Goal: Information Seeking & Learning: Learn about a topic

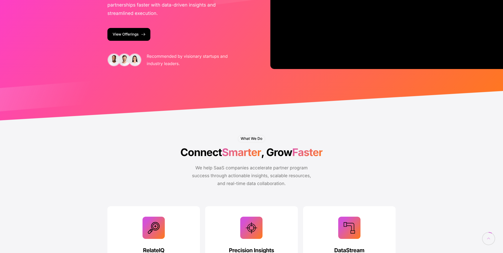
scroll to position [125, 0]
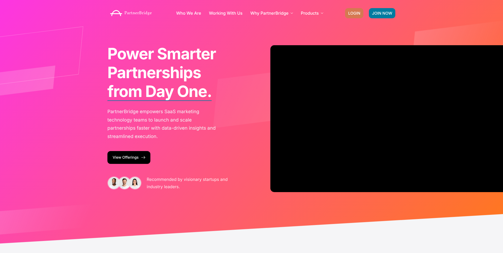
click at [350, 11] on span "LOGIN" at bounding box center [354, 13] width 12 height 4
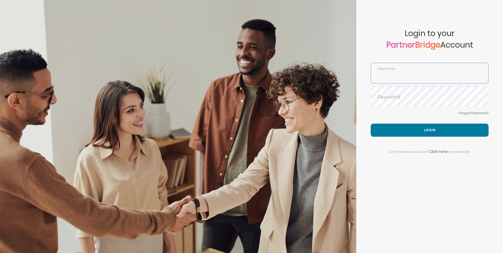
type input "DemoUser"
click at [387, 117] on div "Forgot Password?" at bounding box center [429, 117] width 118 height 14
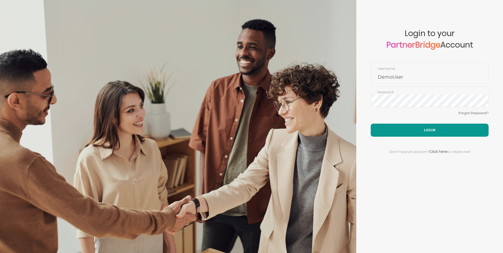
click at [377, 126] on button "Login" at bounding box center [429, 130] width 118 height 13
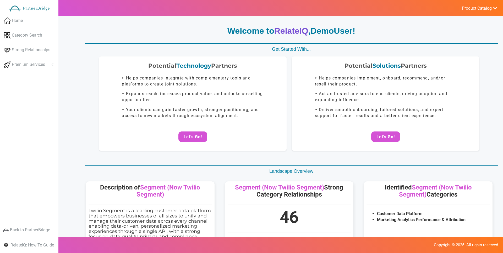
click at [475, 14] on ul "Product Catalog RelateIQ - Premium Precision Insights - Launch DataStream - Upg…" at bounding box center [479, 8] width 47 height 16
click at [476, 10] on span "Product Catalog" at bounding box center [477, 8] width 30 height 5
drag, startPoint x: 121, startPoint y: 20, endPoint x: 41, endPoint y: 30, distance: 80.4
click at [36, 31] on link "Category Search" at bounding box center [29, 35] width 58 height 13
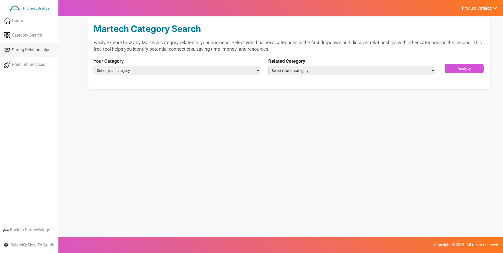
click at [36, 44] on link "Strong Relationships" at bounding box center [29, 49] width 58 height 13
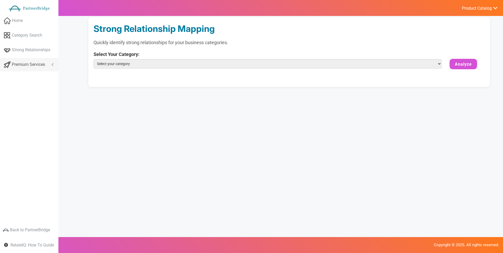
click at [29, 69] on link "Premium Services" at bounding box center [29, 64] width 58 height 13
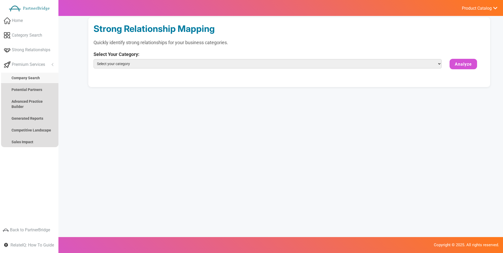
click at [32, 75] on link "Company Search" at bounding box center [29, 78] width 57 height 10
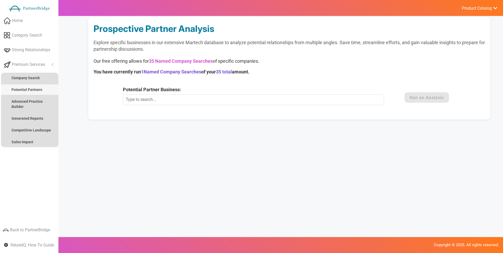
click at [29, 90] on strong "Potential Partners" at bounding box center [27, 90] width 31 height 4
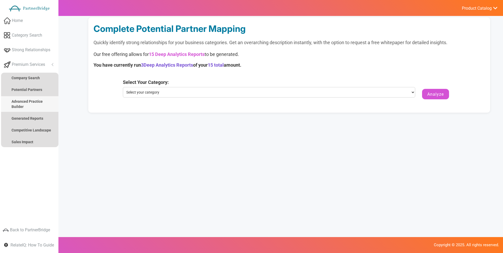
click at [29, 101] on strong "Advanced Practice Builder" at bounding box center [27, 103] width 31 height 9
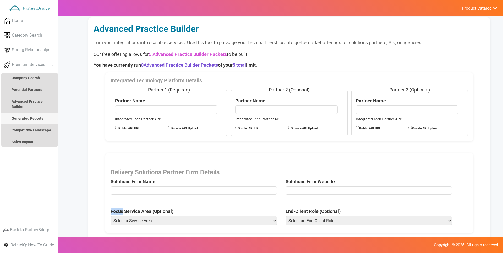
click at [29, 118] on strong "Generated Reports" at bounding box center [28, 118] width 32 height 4
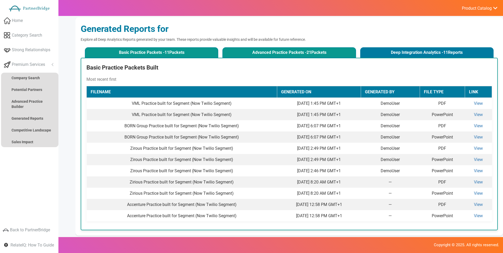
click at [306, 51] on span "21" at bounding box center [308, 52] width 5 height 5
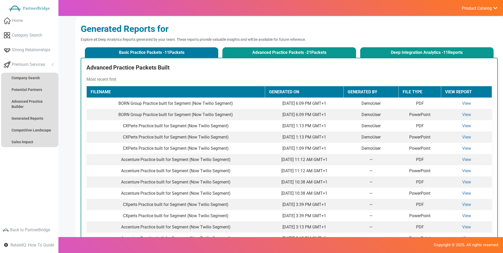
click at [374, 52] on button "Deep Integration Analytics - 11 Reports" at bounding box center [426, 52] width 133 height 10
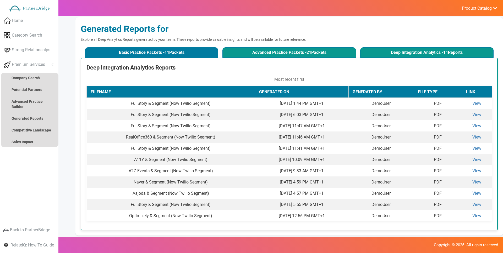
click at [316, 50] on button "Advanced Practice Packets - 21 Packets" at bounding box center [288, 52] width 133 height 10
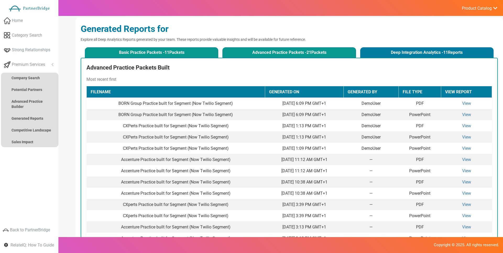
click at [182, 47] on button "Basic Practice Packets - 11 Packets" at bounding box center [151, 52] width 133 height 10
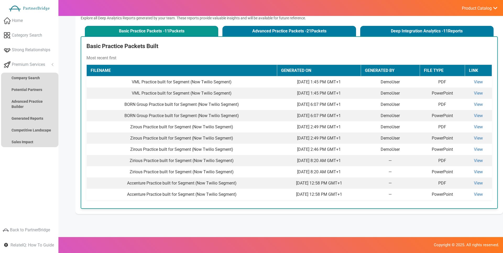
scroll to position [41, 0]
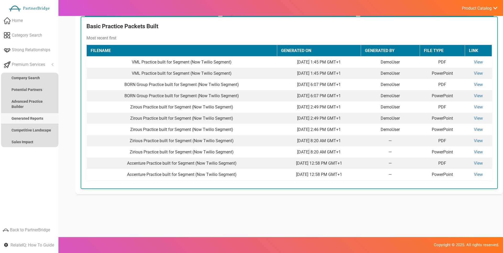
click at [23, 124] on link "Generated Reports" at bounding box center [29, 118] width 57 height 10
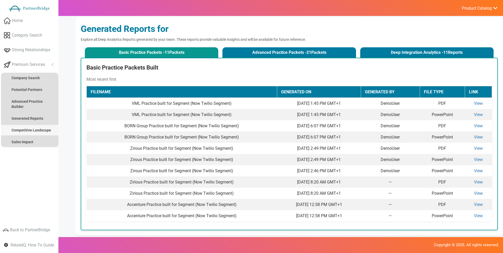
click at [27, 129] on strong "Competitive Landscape" at bounding box center [32, 130] width 40 height 4
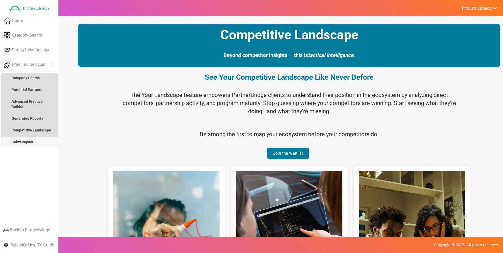
click at [39, 143] on link "Sales Impact" at bounding box center [29, 142] width 57 height 10
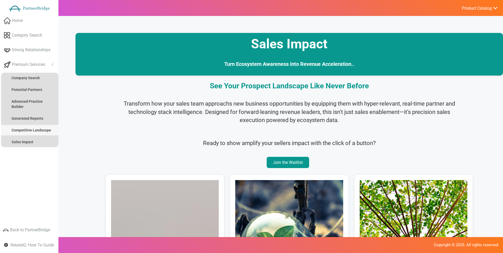
click at [43, 130] on strong "Competitive Landscape" at bounding box center [32, 130] width 40 height 4
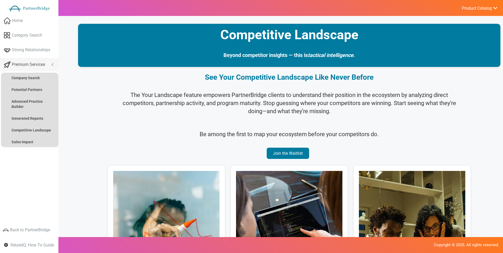
click at [25, 64] on span "Premium Services" at bounding box center [28, 65] width 33 height 6
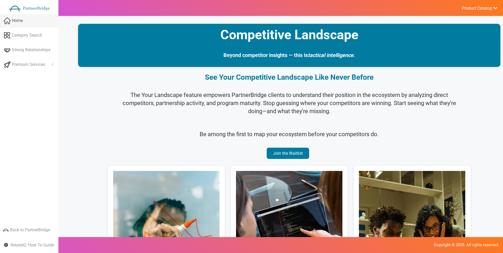
click at [30, 23] on link "Home" at bounding box center [29, 20] width 58 height 13
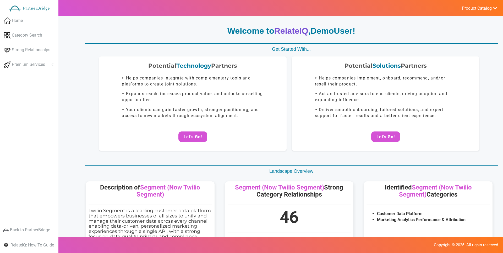
click at [458, 16] on div at bounding box center [288, 8] width 427 height 17
click at [396, 134] on button "Let's Go!" at bounding box center [385, 137] width 29 height 10
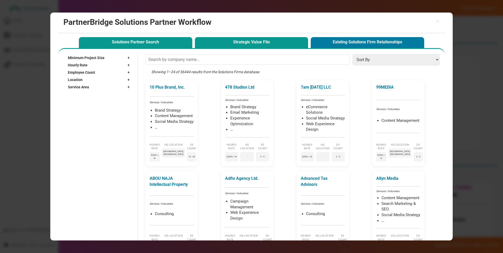
click at [231, 42] on button "Strategic Value Fits" at bounding box center [251, 42] width 113 height 11
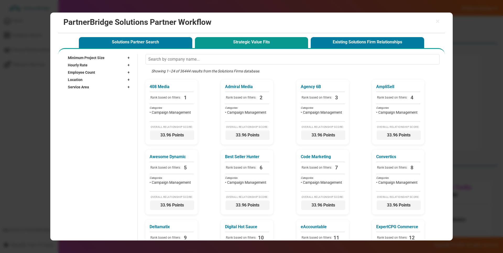
click at [101, 78] on div "Location +" at bounding box center [100, 79] width 64 height 7
click at [99, 87] on input "text" at bounding box center [96, 88] width 57 height 8
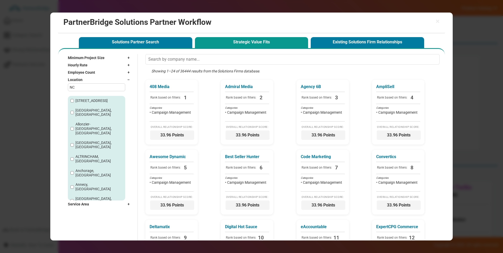
type input "NC"
click at [84, 211] on label "Apex, NC" at bounding box center [97, 213] width 45 height 4
click at [74, 212] on input "Apex, NC" at bounding box center [71, 213] width 3 height 3
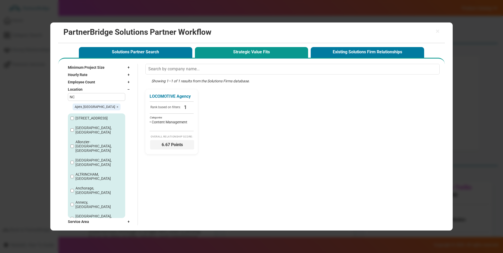
click at [79, 229] on label "Apex, NC" at bounding box center [97, 231] width 45 height 4
click at [74, 229] on input "Apex, NC" at bounding box center [71, 230] width 3 height 3
checkbox input "false"
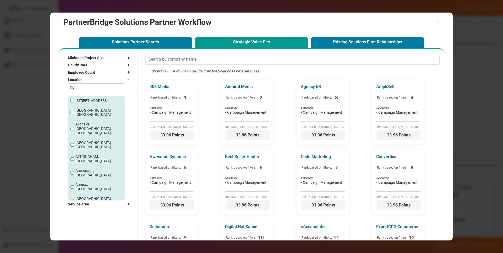
click at [95, 89] on input "NC" at bounding box center [96, 88] width 57 height 8
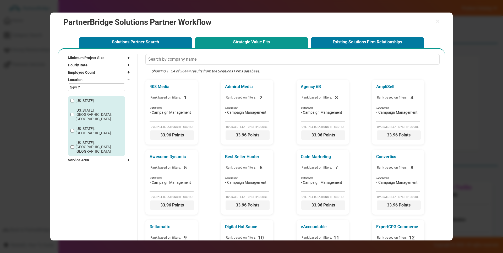
type input "New Y"
click at [99, 108] on label "New York City, NY" at bounding box center [98, 114] width 47 height 13
click at [74, 113] on input "New York City, NY" at bounding box center [71, 114] width 3 height 3
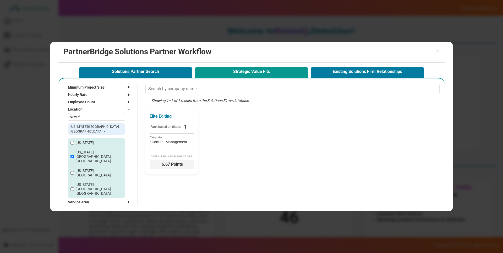
click at [85, 161] on label "New York City, NY" at bounding box center [98, 156] width 47 height 13
click at [74, 159] on input "New York City, NY" at bounding box center [71, 156] width 3 height 3
checkbox input "false"
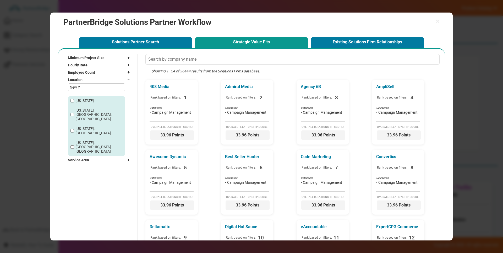
click at [86, 127] on label "New York, NY" at bounding box center [98, 131] width 47 height 9
click at [74, 129] on input "New York, NY" at bounding box center [71, 130] width 3 height 3
checkbox input "true"
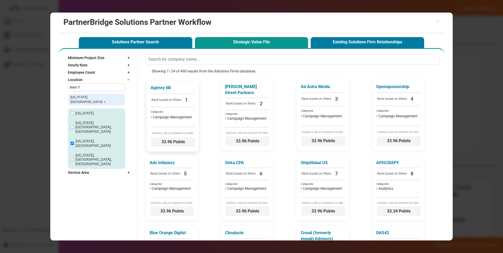
click at [183, 115] on li "• Campaign Management" at bounding box center [173, 117] width 44 height 5
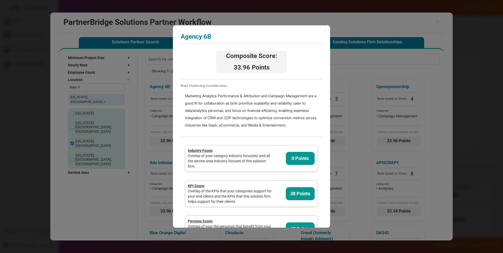
click at [326, 29] on div "× Agency 6B Analyzing partner score... Composite Score: 33.96 Points Brief Posi…" at bounding box center [251, 126] width 157 height 203
click at [323, 33] on span "×" at bounding box center [324, 30] width 3 height 5
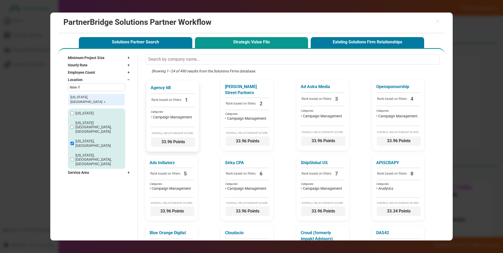
click at [168, 97] on span "Rank based on filters:" at bounding box center [167, 101] width 32 height 8
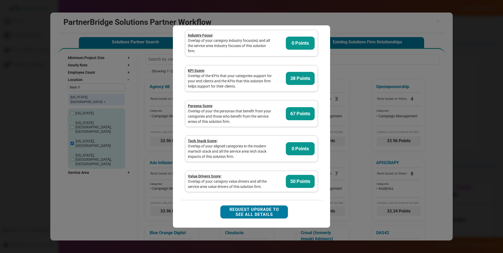
scroll to position [123, 0]
click at [252, 210] on button "Request Upgrade to See All Details" at bounding box center [254, 212] width 68 height 13
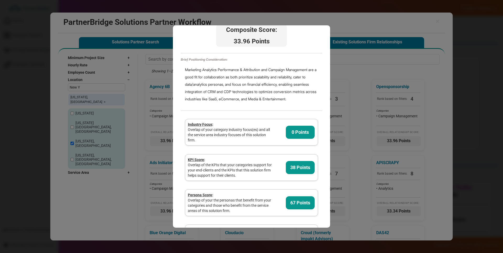
scroll to position [0, 0]
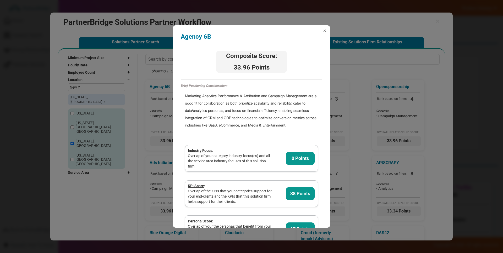
click at [324, 30] on span "×" at bounding box center [324, 30] width 3 height 5
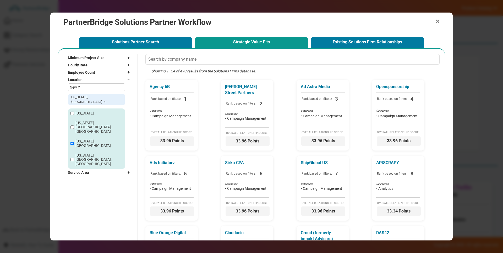
drag, startPoint x: 441, startPoint y: 19, endPoint x: 435, endPoint y: 20, distance: 5.6
click at [441, 19] on div "× PartnerBridge Solutions Partner Workflow" at bounding box center [251, 23] width 386 height 21
click at [435, 20] on span "×" at bounding box center [437, 21] width 4 height 7
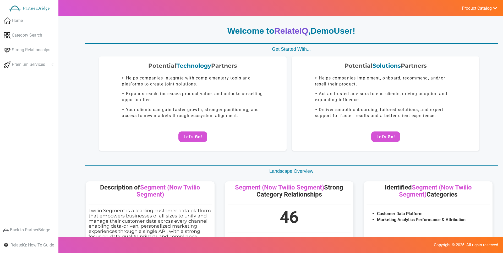
click at [452, 41] on div "Welcome to RelateIQ , DemoUser ! Get Started With... Potential Technology Partn…" at bounding box center [289, 237] width 417 height 425
drag, startPoint x: 33, startPoint y: 61, endPoint x: 33, endPoint y: 66, distance: 4.7
click at [33, 61] on link "Premium Services" at bounding box center [29, 64] width 58 height 13
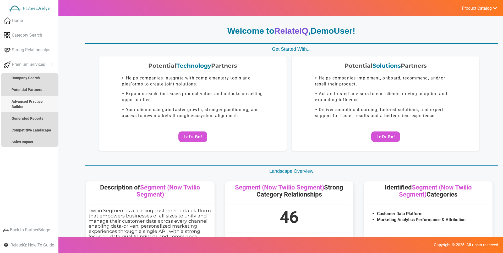
click at [37, 99] on strong "Advanced Practice Builder" at bounding box center [27, 103] width 31 height 9
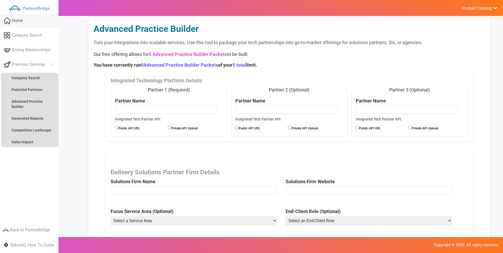
click at [23, 19] on link "Home" at bounding box center [29, 20] width 58 height 13
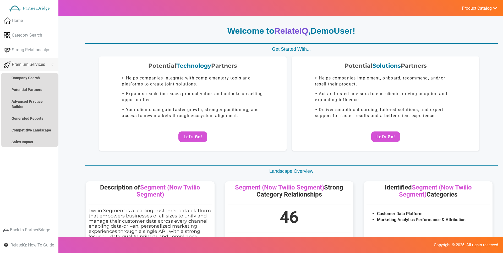
drag, startPoint x: 45, startPoint y: 65, endPoint x: 49, endPoint y: 66, distance: 4.0
click at [45, 65] on span "Premium Services" at bounding box center [28, 65] width 33 height 6
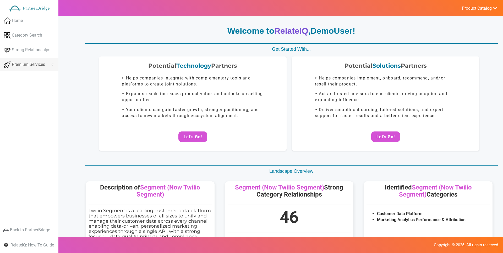
click at [53, 65] on link "Premium Services" at bounding box center [29, 64] width 58 height 13
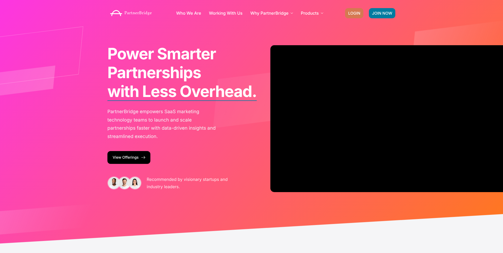
click at [356, 10] on link "LOGIN" at bounding box center [354, 13] width 18 height 10
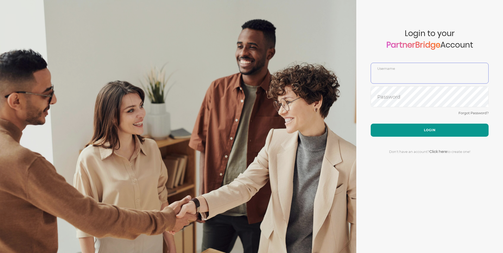
type input "DemoUser"
click at [408, 131] on button "Login" at bounding box center [429, 130] width 118 height 13
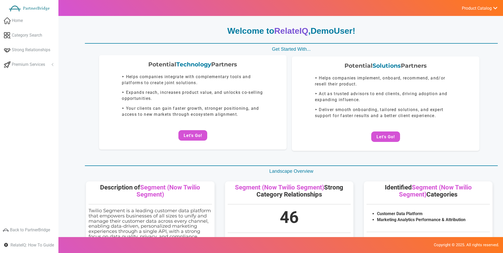
click at [188, 129] on div "Potential Technology Partners ‣ Helps companies integrate with complementary to…" at bounding box center [192, 102] width 187 height 95
click at [190, 133] on button "Let's Go!" at bounding box center [192, 135] width 29 height 10
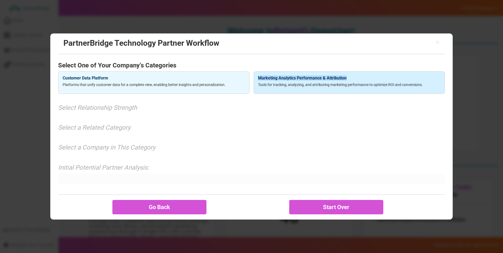
copy h4 "Marketing Analytics Performance & Attribution"
drag, startPoint x: 353, startPoint y: 70, endPoint x: 369, endPoint y: 79, distance: 17.2
click at [369, 79] on div "Select One of Your Company’s Categories Customer Data Platform Platforms that u…" at bounding box center [251, 77] width 386 height 37
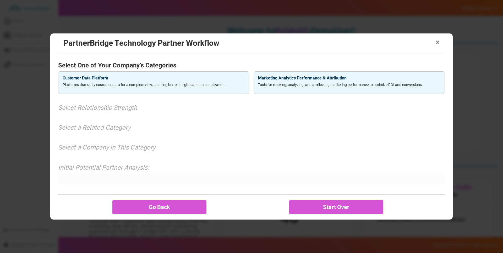
drag, startPoint x: 438, startPoint y: 41, endPoint x: 446, endPoint y: 19, distance: 23.0
click at [438, 41] on span "×" at bounding box center [437, 42] width 4 height 7
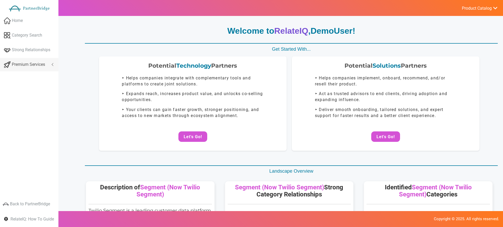
click at [54, 61] on link "Premium Services" at bounding box center [29, 64] width 58 height 13
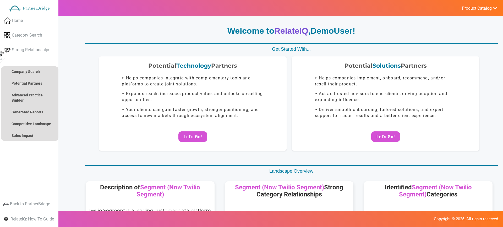
click at [54, 64] on li "Premium Services" at bounding box center [29, 61] width 58 height 7
click at [48, 62] on li "Premium Services" at bounding box center [29, 61] width 58 height 7
click at [1, 60] on link "Premium Services" at bounding box center [0, 58] width 11 height 11
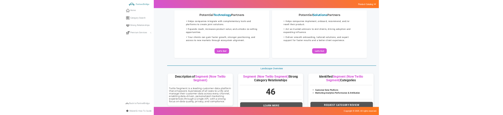
scroll to position [37, 0]
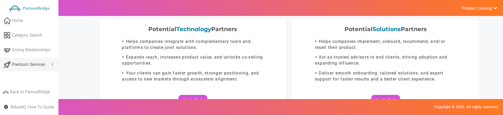
click at [52, 63] on link "Premium Services" at bounding box center [29, 64] width 58 height 13
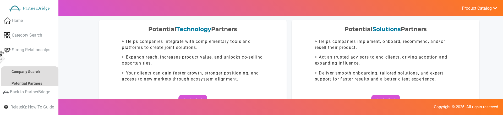
click at [52, 63] on li "Premium Services" at bounding box center [29, 61] width 58 height 7
click at [2, 58] on link "Premium Services" at bounding box center [0, 58] width 11 height 11
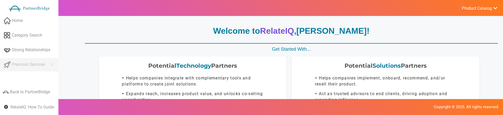
scroll to position [37, 0]
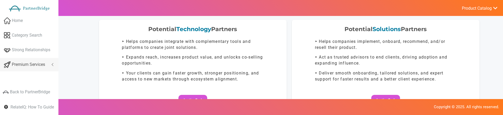
click at [52, 64] on link "Premium Services" at bounding box center [29, 64] width 58 height 13
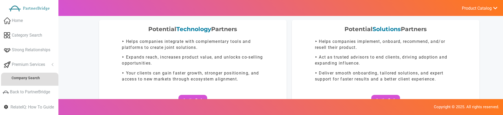
click at [53, 65] on link "Premium Services" at bounding box center [29, 64] width 58 height 13
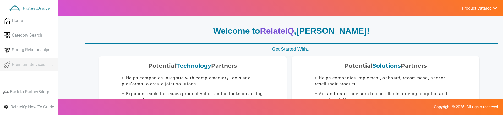
scroll to position [37, 0]
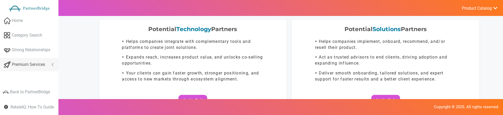
click at [54, 62] on link "Premium Services" at bounding box center [29, 64] width 58 height 13
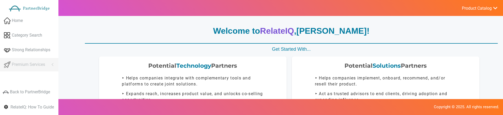
scroll to position [37, 0]
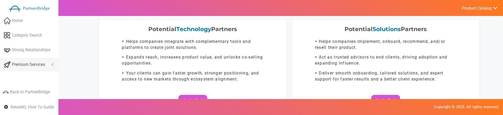
click at [54, 65] on link "Premium Services" at bounding box center [29, 64] width 58 height 13
click at [43, 67] on span "Premium Services" at bounding box center [28, 65] width 33 height 6
click at [53, 64] on link "Premium Services" at bounding box center [29, 64] width 58 height 13
drag, startPoint x: 53, startPoint y: 65, endPoint x: 52, endPoint y: 69, distance: 3.4
click at [53, 65] on link "Premium Services" at bounding box center [29, 64] width 58 height 13
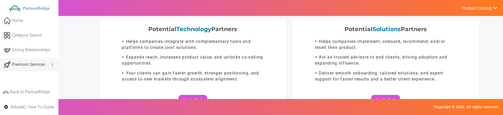
drag, startPoint x: 52, startPoint y: 65, endPoint x: 51, endPoint y: 69, distance: 4.8
click at [52, 65] on link "Premium Services" at bounding box center [29, 64] width 58 height 13
drag, startPoint x: 51, startPoint y: 65, endPoint x: 55, endPoint y: 73, distance: 8.2
click at [51, 66] on link "Premium Services" at bounding box center [29, 64] width 58 height 13
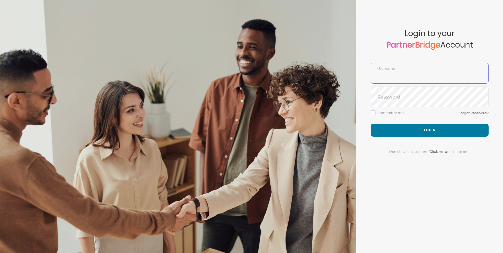
type input "DemoUser"
click at [425, 123] on div "Remember me Forgot Password?" at bounding box center [429, 117] width 118 height 14
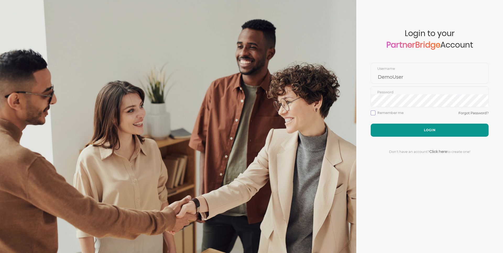
click at [427, 126] on button "Login" at bounding box center [429, 130] width 118 height 13
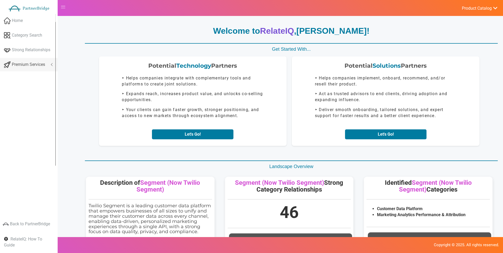
click at [48, 63] on link "Premium Services" at bounding box center [29, 64] width 58 height 13
click at [49, 64] on link "Premium Services" at bounding box center [29, 64] width 58 height 13
click at [51, 65] on link "Premium Services" at bounding box center [29, 64] width 58 height 13
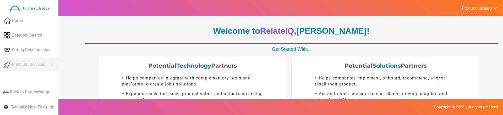
scroll to position [37, 0]
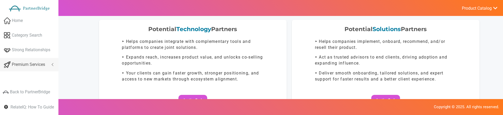
click at [51, 65] on link "Premium Services" at bounding box center [29, 64] width 58 height 13
drag, startPoint x: 51, startPoint y: 65, endPoint x: 56, endPoint y: 66, distance: 4.8
click at [52, 65] on link "Premium Services" at bounding box center [29, 64] width 58 height 13
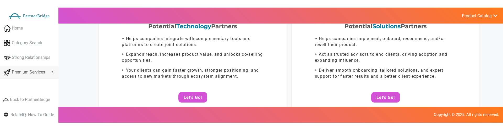
scroll to position [47, 0]
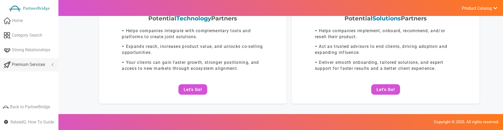
click at [55, 65] on link "Premium Services" at bounding box center [29, 64] width 58 height 13
click at [50, 65] on link "Premium Services" at bounding box center [29, 64] width 58 height 13
drag, startPoint x: 50, startPoint y: 65, endPoint x: 64, endPoint y: 63, distance: 13.7
click at [51, 64] on link "Premium Services" at bounding box center [29, 64] width 58 height 13
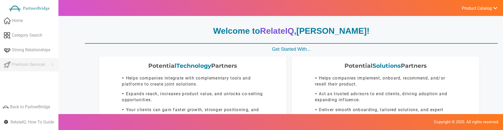
scroll to position [47, 0]
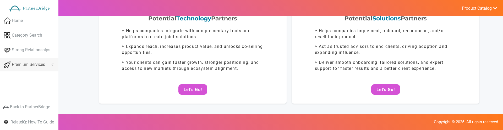
click at [48, 64] on link "Premium Services" at bounding box center [29, 64] width 58 height 13
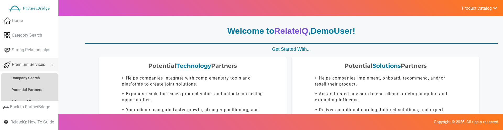
click at [51, 65] on link "Premium Services" at bounding box center [29, 64] width 58 height 13
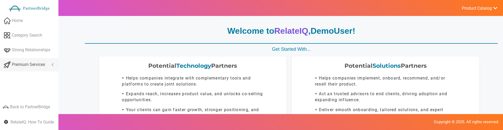
click at [52, 64] on link "Premium Services" at bounding box center [29, 64] width 58 height 13
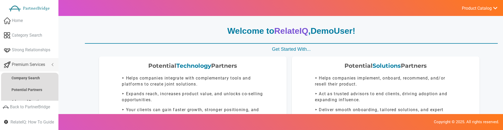
click at [52, 64] on link "Premium Services" at bounding box center [29, 64] width 58 height 13
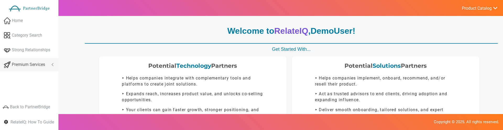
click at [52, 65] on link "Premium Services" at bounding box center [29, 64] width 58 height 13
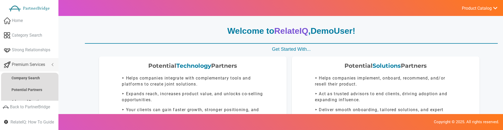
click at [52, 65] on link "Premium Services" at bounding box center [29, 64] width 58 height 13
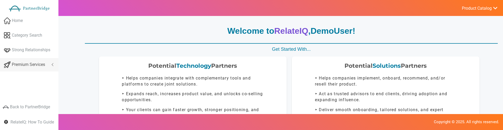
click at [52, 65] on link "Premium Services" at bounding box center [29, 64] width 58 height 13
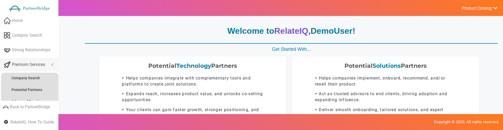
click at [52, 65] on link "Premium Services" at bounding box center [29, 64] width 58 height 13
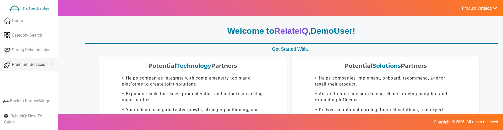
click at [52, 64] on link "Premium Services" at bounding box center [29, 64] width 58 height 13
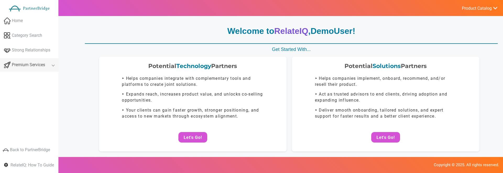
click at [55, 65] on link "Premium Services" at bounding box center [29, 64] width 58 height 13
click at [52, 65] on link "Premium Services" at bounding box center [29, 64] width 58 height 13
click at [52, 64] on link "Premium Services" at bounding box center [29, 64] width 58 height 13
click at [51, 63] on link "Premium Services" at bounding box center [29, 64] width 58 height 13
click at [53, 65] on link "Premium Services" at bounding box center [29, 64] width 58 height 13
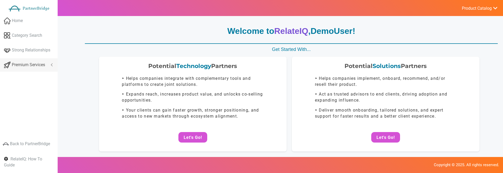
click at [51, 65] on link "Premium Services" at bounding box center [29, 64] width 58 height 13
click at [53, 65] on link "Premium Services" at bounding box center [29, 64] width 58 height 13
click at [30, 65] on span "Premium Services" at bounding box center [28, 65] width 33 height 6
click at [27, 64] on span "Premium Services" at bounding box center [28, 65] width 33 height 6
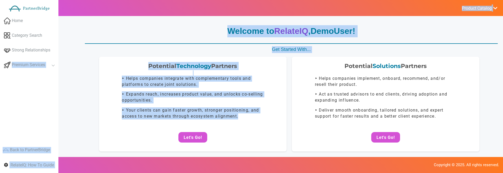
drag, startPoint x: 64, startPoint y: 121, endPoint x: 6, endPoint y: 72, distance: 75.8
click at [8, 74] on body "Home Category Search Strong Relationships Premium Services Analyze Potential 1" at bounding box center [251, 86] width 503 height 173
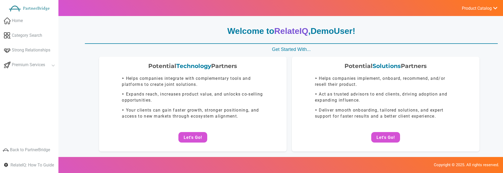
drag, startPoint x: 6, startPoint y: 72, endPoint x: 35, endPoint y: 100, distance: 40.2
click at [36, 101] on div "Home Category Search Strong Relationships Premium Services Analyze Potential Co…" at bounding box center [29, 90] width 58 height 152
click at [30, 98] on div "Home Category Search Strong Relationships Premium Services Analyze Potential Co…" at bounding box center [29, 90] width 58 height 152
drag, startPoint x: 28, startPoint y: 83, endPoint x: 27, endPoint y: 79, distance: 4.5
click at [28, 83] on div "Home Category Search Strong Relationships Premium Services Analyze Potential Co…" at bounding box center [29, 90] width 58 height 152
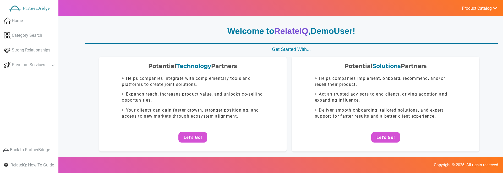
drag, startPoint x: 27, startPoint y: 77, endPoint x: 32, endPoint y: 83, distance: 7.7
click at [27, 77] on div "Home Category Search Strong Relationships Premium Services Analyze Potential Co…" at bounding box center [29, 90] width 58 height 152
drag, startPoint x: 32, startPoint y: 83, endPoint x: 36, endPoint y: 92, distance: 10.3
click at [35, 87] on div "Home Category Search Strong Relationships Premium Services Analyze Potential Co…" at bounding box center [29, 90] width 58 height 152
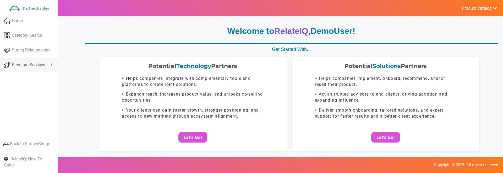
click at [50, 64] on link "Premium Services" at bounding box center [29, 64] width 58 height 13
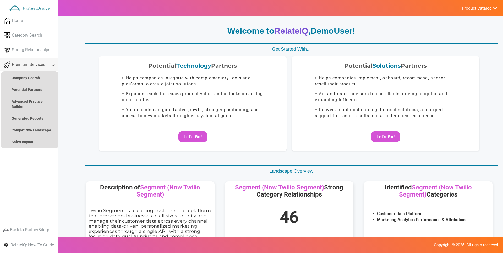
drag, startPoint x: 51, startPoint y: 64, endPoint x: 86, endPoint y: 44, distance: 40.2
click at [51, 64] on link "Premium Services" at bounding box center [29, 64] width 58 height 13
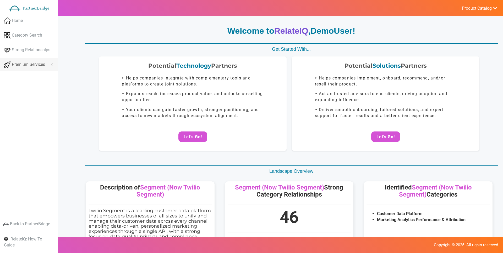
click at [42, 63] on span "Premium Services" at bounding box center [28, 65] width 33 height 6
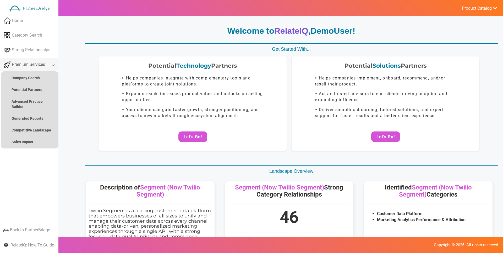
click at [45, 66] on span "Premium Services" at bounding box center [28, 65] width 33 height 6
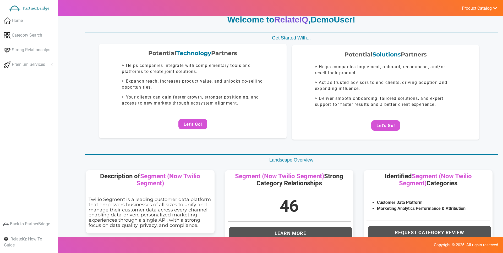
drag, startPoint x: 239, startPoint y: 69, endPoint x: 242, endPoint y: 69, distance: 2.9
click at [240, 68] on div "Potential Technology Partners ‣ Helps companies integrate with complementary to…" at bounding box center [192, 91] width 187 height 95
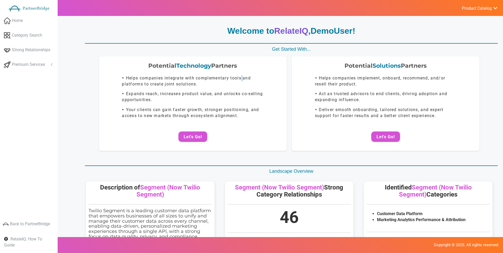
click at [482, 7] on span "Product Catalog" at bounding box center [477, 8] width 30 height 5
click at [453, 52] on link "Log Out" at bounding box center [467, 56] width 62 height 10
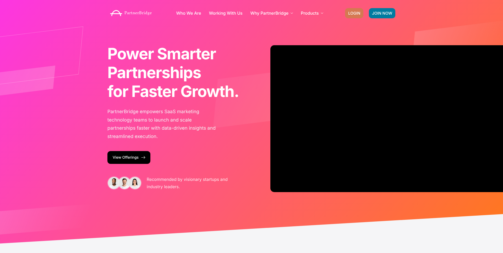
click at [354, 14] on span "LOGIN" at bounding box center [354, 13] width 12 height 4
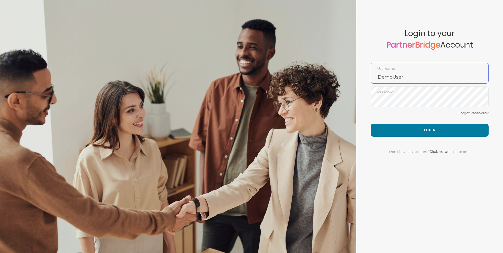
click at [405, 73] on input "DemoUser" at bounding box center [429, 77] width 117 height 13
type input "GauthamPandiyan"
drag, startPoint x: 432, startPoint y: 120, endPoint x: 433, endPoint y: 122, distance: 3.1
click at [433, 120] on div "Forgot Password?" at bounding box center [429, 117] width 118 height 14
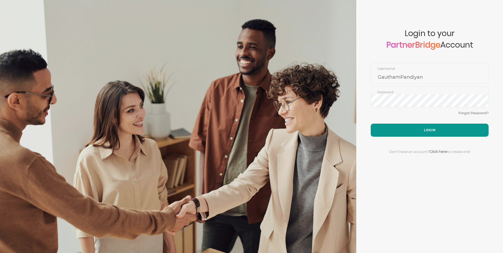
click at [433, 124] on button "Login" at bounding box center [429, 130] width 118 height 13
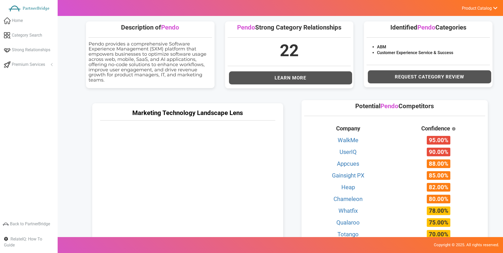
scroll to position [154, 0]
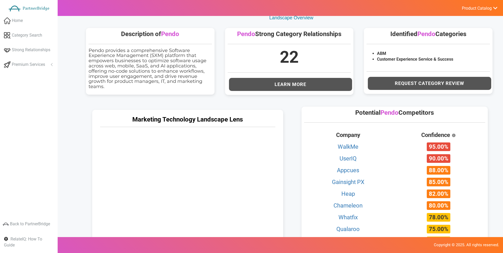
click at [214, 98] on div "Description of Pendo Pendo provides a comprehensive Software Experience Managem…" at bounding box center [150, 61] width 139 height 77
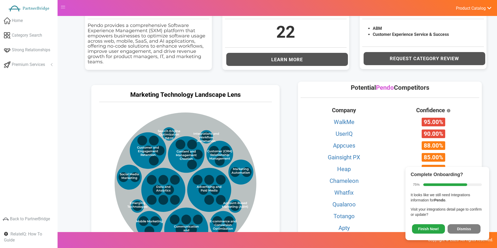
scroll to position [197, 0]
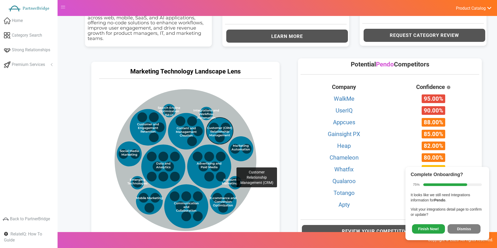
click at [226, 142] on circle at bounding box center [220, 131] width 27 height 27
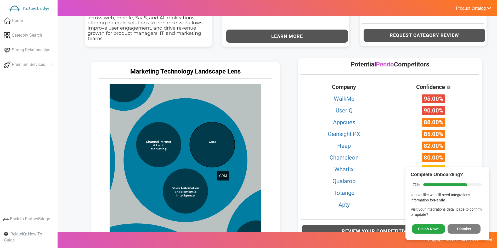
click at [207, 145] on circle at bounding box center [212, 144] width 45 height 45
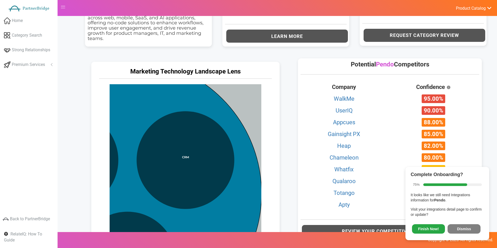
click at [159, 215] on circle at bounding box center [127, 194] width 268 height 268
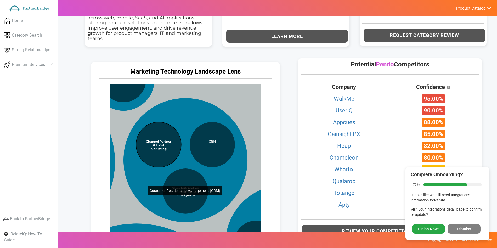
click at [148, 158] on circle at bounding box center [158, 144] width 45 height 45
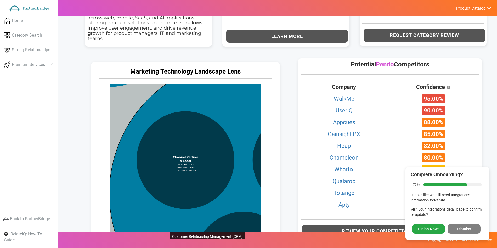
click at [158, 206] on circle at bounding box center [243, 194] width 268 height 268
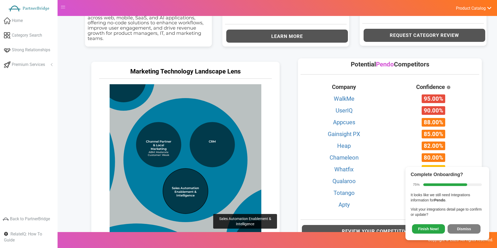
click at [203, 188] on circle at bounding box center [185, 191] width 45 height 45
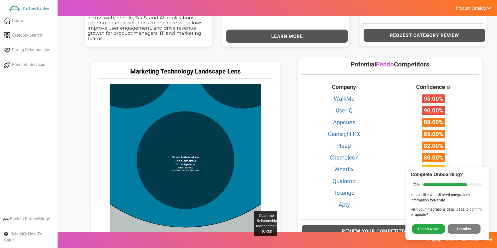
click at [244, 185] on circle at bounding box center [185, 93] width 268 height 268
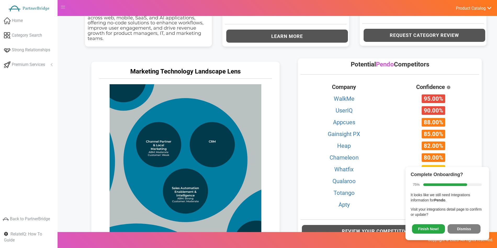
click at [468, 224] on button "Dismiss" at bounding box center [464, 228] width 33 height 9
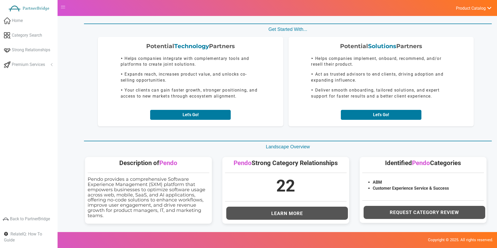
scroll to position [0, 0]
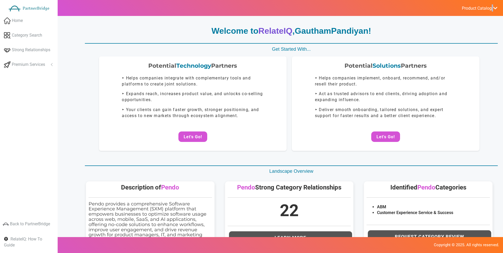
click at [486, 11] on ul "Product Catalog RelateIQ - Premium Precision Insights - Upgrade? DataStream - U…" at bounding box center [479, 8] width 47 height 16
click at [482, 9] on span "Product Catalog" at bounding box center [477, 8] width 30 height 5
click at [457, 51] on link "Log Out" at bounding box center [467, 56] width 62 height 10
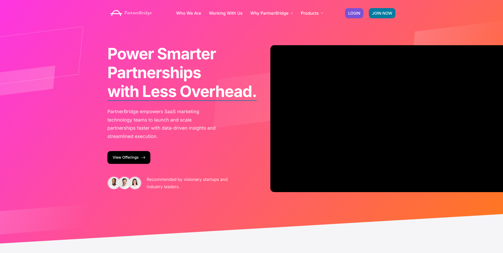
click at [364, 17] on div "JOIN NOW LOGIN" at bounding box center [370, 12] width 56 height 15
drag, startPoint x: 358, startPoint y: 16, endPoint x: 364, endPoint y: 16, distance: 6.3
click at [358, 16] on link "LOGIN" at bounding box center [354, 13] width 18 height 10
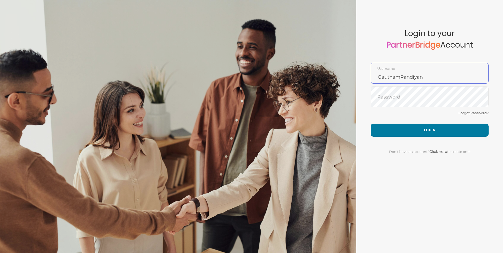
click at [417, 71] on input "GauthamPandiyan" at bounding box center [429, 77] width 117 height 13
type input "SankalpBajpai"
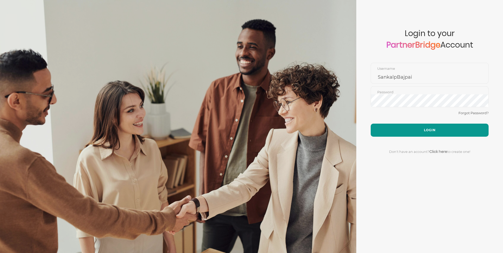
click at [415, 124] on button "Login" at bounding box center [429, 130] width 118 height 13
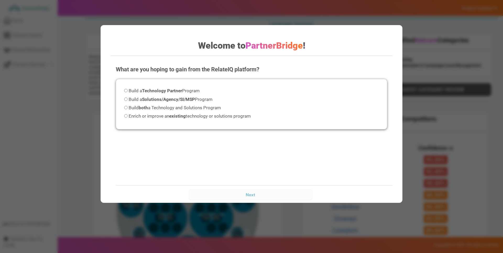
scroll to position [102, 0]
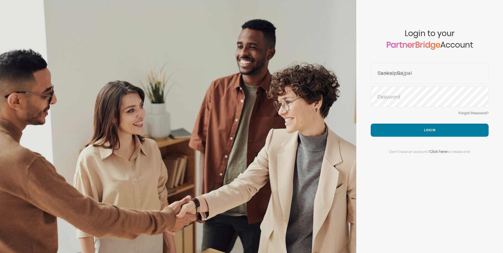
drag, startPoint x: 431, startPoint y: 85, endPoint x: 428, endPoint y: 77, distance: 7.7
click at [431, 85] on form "Account created successfully! Please enter your username and password below to …" at bounding box center [429, 126] width 147 height 253
click at [426, 75] on input "SankalpBajpai" at bounding box center [429, 77] width 117 height 13
type input "JordanOrlick"
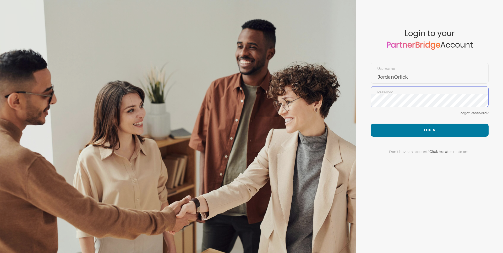
click at [370, 124] on button "Login" at bounding box center [429, 130] width 118 height 13
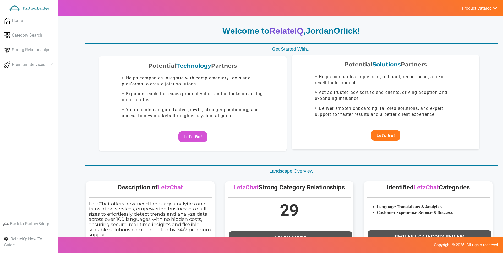
click at [381, 132] on button "Let's Go!" at bounding box center [385, 135] width 29 height 10
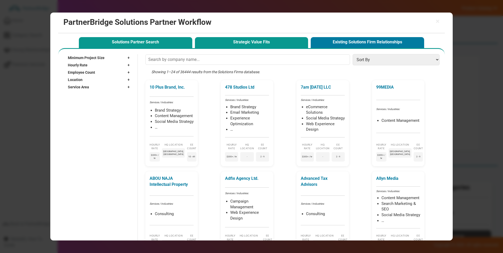
click at [265, 43] on button "Strategic Value Fits" at bounding box center [251, 42] width 113 height 11
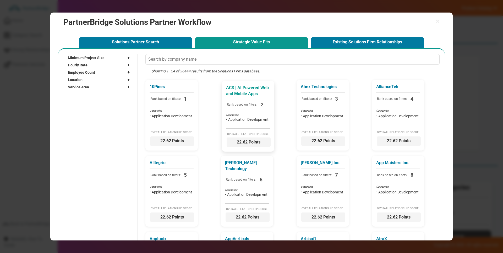
click at [245, 87] on p "ACS | AI Powered Web and Mobile Apps" at bounding box center [248, 91] width 44 height 12
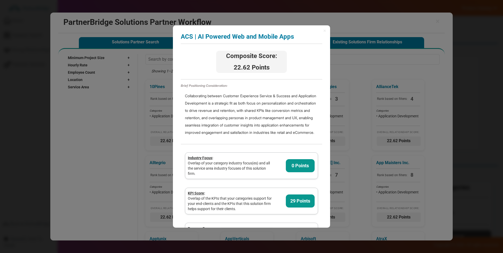
click at [367, 63] on div "× ACS | AI Powered Web and Mobile Apps Analyzing partner score... Composite Sco…" at bounding box center [251, 126] width 503 height 253
click at [323, 29] on div "× ACS | AI Powered Web and Mobile Apps Analyzing partner score... Composite Sco…" at bounding box center [251, 126] width 157 height 203
click at [320, 30] on div "× ACS | AI Powered Web and Mobile Apps Analyzing partner score... Composite Sco…" at bounding box center [251, 126] width 157 height 203
click at [321, 31] on div "× ACS | AI Powered Web and Mobile Apps Analyzing partner score... Composite Sco…" at bounding box center [251, 126] width 157 height 203
click at [324, 31] on span "×" at bounding box center [324, 30] width 3 height 5
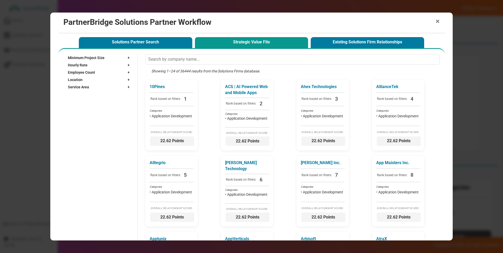
drag, startPoint x: 441, startPoint y: 25, endPoint x: 439, endPoint y: 22, distance: 3.1
click at [441, 23] on div "× PartnerBridge Solutions Partner Workflow" at bounding box center [251, 23] width 386 height 21
click at [439, 22] on span "×" at bounding box center [437, 21] width 4 height 7
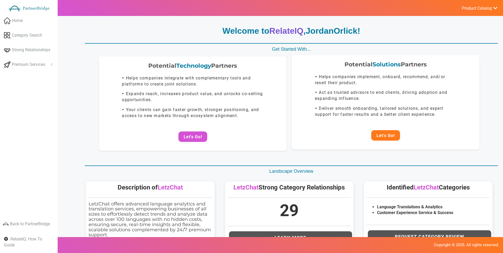
click at [388, 137] on button "Let's Go!" at bounding box center [385, 135] width 29 height 10
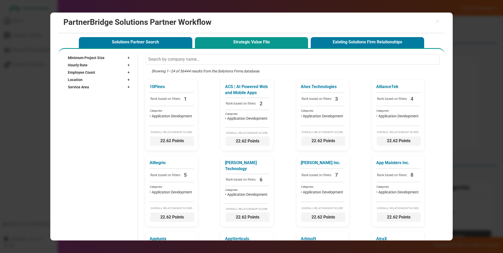
click at [439, 21] on div "× PartnerBridge Solutions Partner Workflow" at bounding box center [251, 23] width 386 height 21
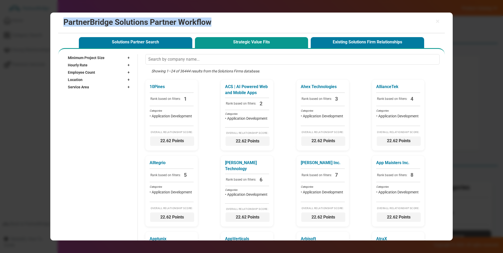
click at [441, 24] on div "× PartnerBridge Solutions Partner Workflow" at bounding box center [251, 23] width 386 height 21
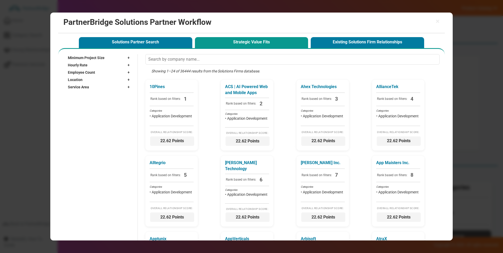
drag, startPoint x: 441, startPoint y: 21, endPoint x: 435, endPoint y: 21, distance: 5.8
click at [441, 21] on div "× PartnerBridge Solutions Partner Workflow" at bounding box center [251, 23] width 386 height 21
click at [435, 21] on span "×" at bounding box center [437, 21] width 4 height 7
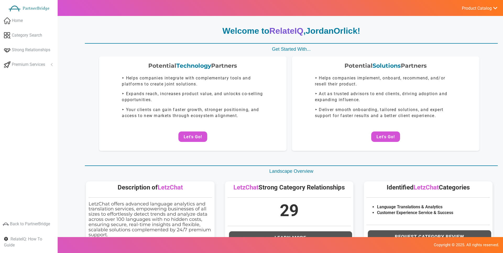
drag, startPoint x: 304, startPoint y: 52, endPoint x: 286, endPoint y: 51, distance: 18.1
click at [304, 52] on p "Get Started With..." at bounding box center [291, 49] width 413 height 7
click at [58, 60] on body "Home Category Search Strong Relationships Premium Services Analyze Potential 0" at bounding box center [251, 126] width 503 height 253
drag, startPoint x: 39, startPoint y: 66, endPoint x: 36, endPoint y: 66, distance: 3.1
click at [38, 66] on span "Premium Services" at bounding box center [28, 65] width 33 height 6
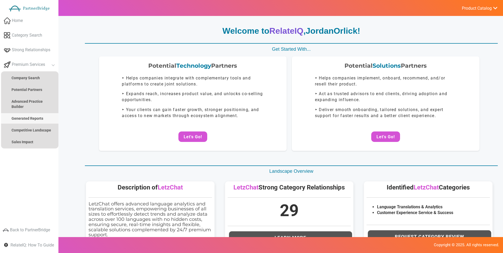
click at [38, 116] on link "Generated Reports" at bounding box center [29, 118] width 57 height 10
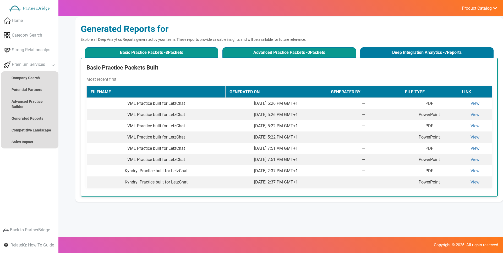
click at [275, 58] on button "Advanced Practice Packets - 0 Packets" at bounding box center [288, 52] width 133 height 10
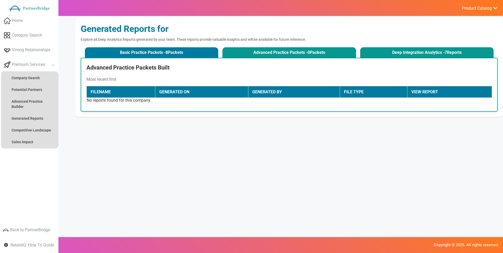
click at [377, 56] on button "Deep Integration Analytics - 7 Reports" at bounding box center [426, 52] width 133 height 10
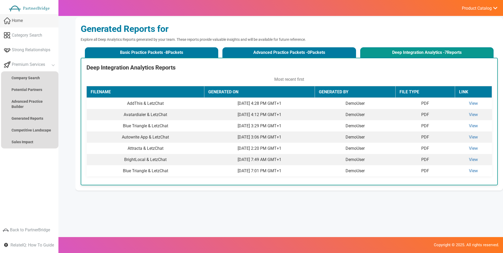
click at [36, 19] on link "Home" at bounding box center [29, 20] width 58 height 13
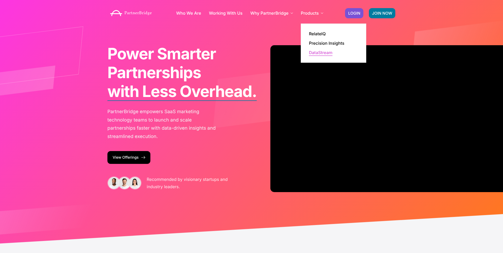
click at [319, 51] on link "DataStream" at bounding box center [321, 53] width 24 height 4
drag, startPoint x: 307, startPoint y: 31, endPoint x: 310, endPoint y: 33, distance: 3.2
click at [308, 31] on ul "RelateIQ Precision Insights DataStream" at bounding box center [333, 43] width 65 height 39
click at [312, 34] on link "RelateIQ" at bounding box center [317, 34] width 17 height 4
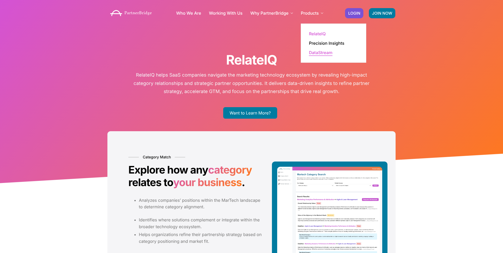
click at [325, 51] on link "DataStream" at bounding box center [321, 53] width 24 height 4
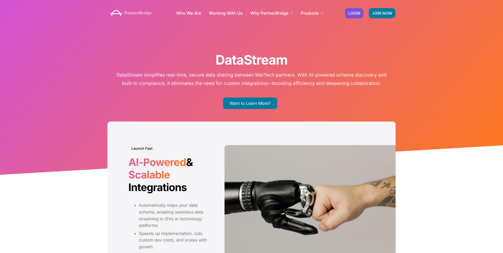
drag, startPoint x: 413, startPoint y: 45, endPoint x: 416, endPoint y: 45, distance: 2.9
click at [416, 45] on div "DataStream DataStream simplifies real-time, secure data sharing between MarTech…" at bounding box center [251, 88] width 503 height 177
click at [99, 19] on div "Who We Are Working With Us Why PartnerBridge For Our Clients For Solutions Part…" at bounding box center [251, 13] width 503 height 26
click at [121, 13] on img at bounding box center [130, 13] width 47 height 12
